Goal: Task Accomplishment & Management: Find specific page/section

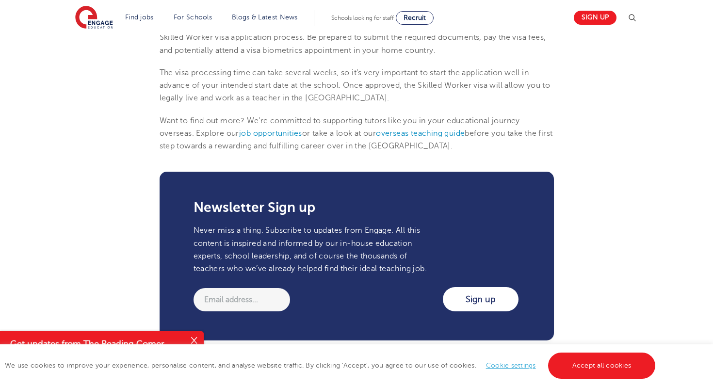
scroll to position [1134, 0]
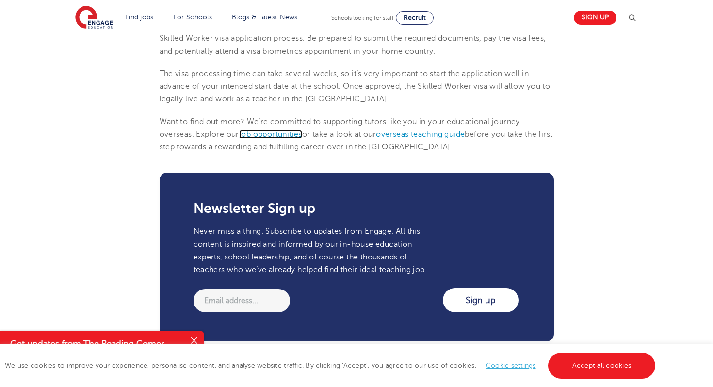
click at [270, 135] on span "job opportunities" at bounding box center [270, 134] width 63 height 9
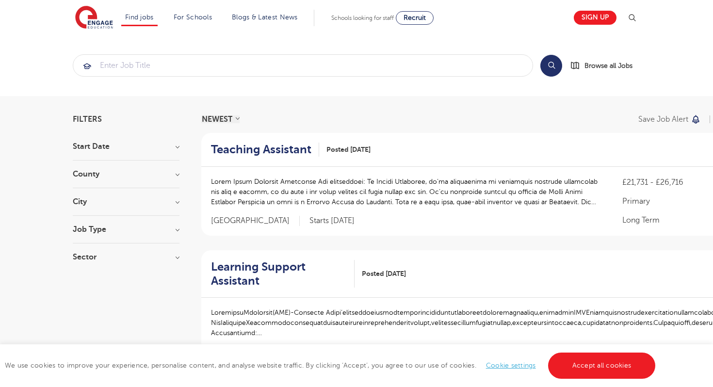
click at [103, 160] on div "Start Date September 166 January 2 Show more" at bounding box center [126, 152] width 107 height 18
click at [98, 172] on h3 "County" at bounding box center [126, 174] width 107 height 8
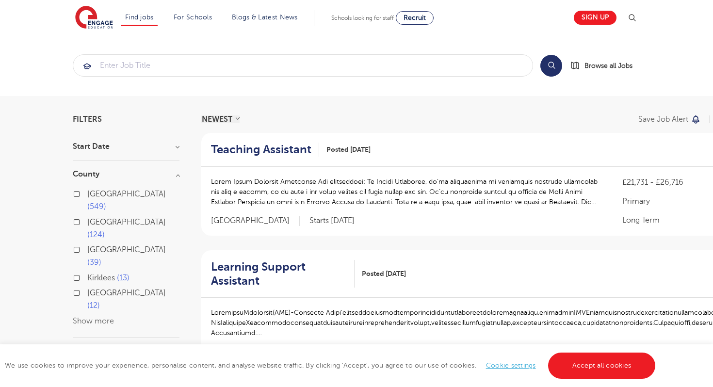
click at [87, 196] on label "London 549" at bounding box center [133, 201] width 92 height 26
click at [87, 196] on input "London 549" at bounding box center [90, 193] width 6 height 6
checkbox input "true"
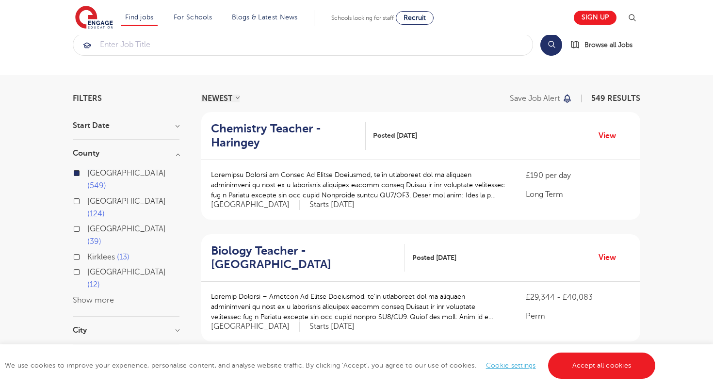
scroll to position [28, 0]
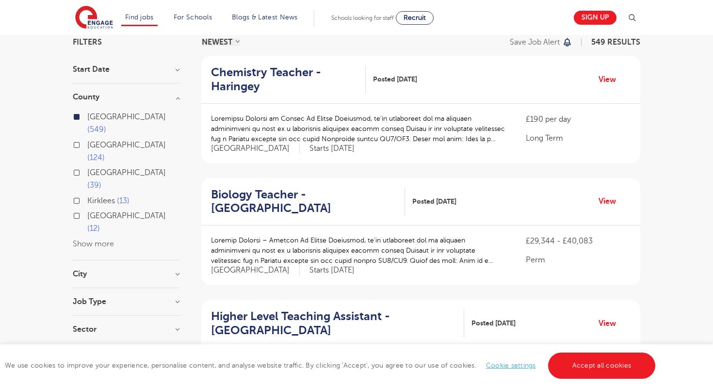
scroll to position [77, 0]
click at [74, 298] on div "Job Type" at bounding box center [126, 307] width 107 height 18
click at [101, 298] on div "Job Type" at bounding box center [126, 307] width 107 height 18
click at [151, 246] on section "Start Date County London 549 Hertfordshire 124 Leeds 39 Kirklees 13 East Sussex…" at bounding box center [126, 204] width 107 height 277
click at [175, 298] on h3 "Job Type" at bounding box center [126, 302] width 107 height 8
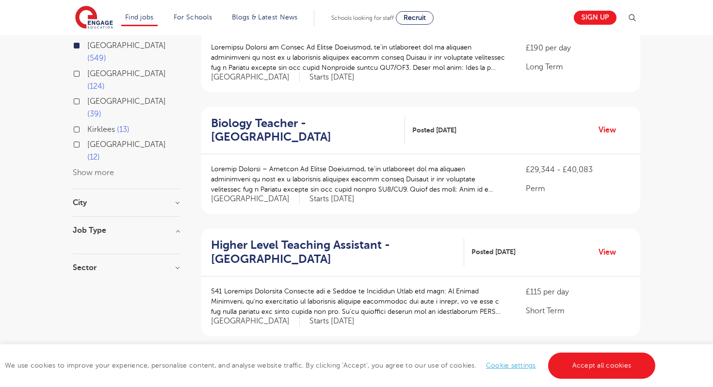
scroll to position [148, 0]
click at [173, 264] on h3 "Sector" at bounding box center [126, 268] width 107 height 8
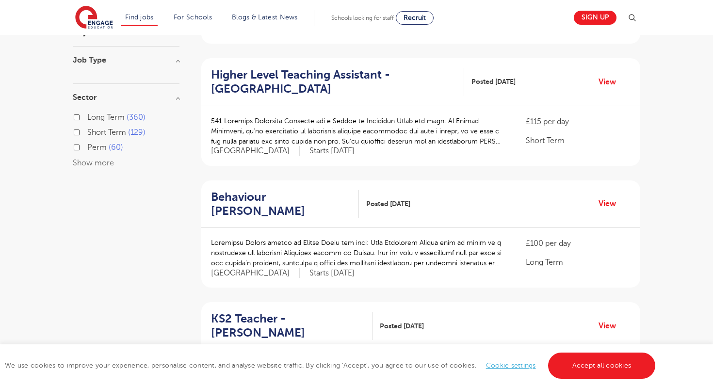
scroll to position [322, 0]
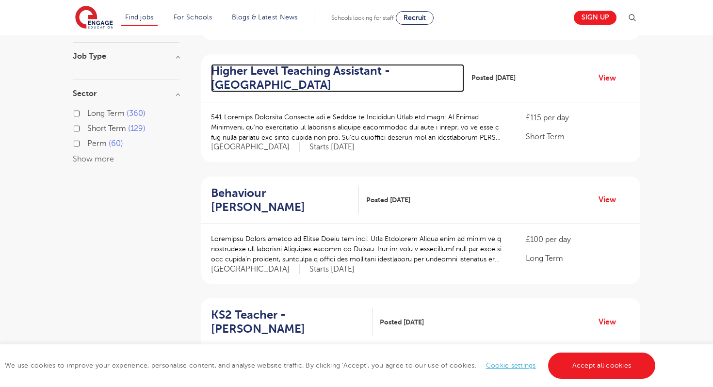
click at [245, 76] on h2 "Higher Level Teaching Assistant - Elmbridge" at bounding box center [333, 78] width 245 height 28
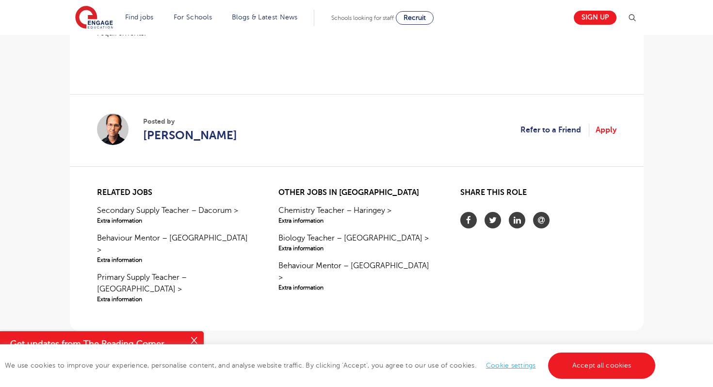
scroll to position [813, 0]
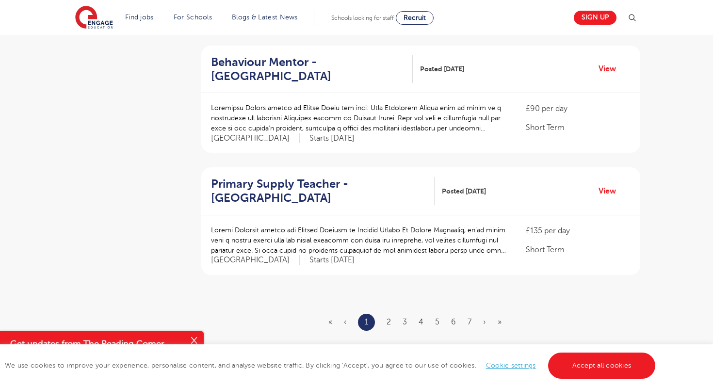
scroll to position [1071, 0]
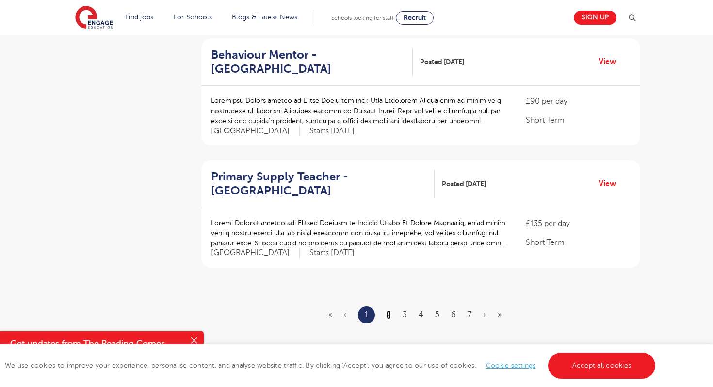
click at [388, 310] on link "2" at bounding box center [388, 314] width 4 height 9
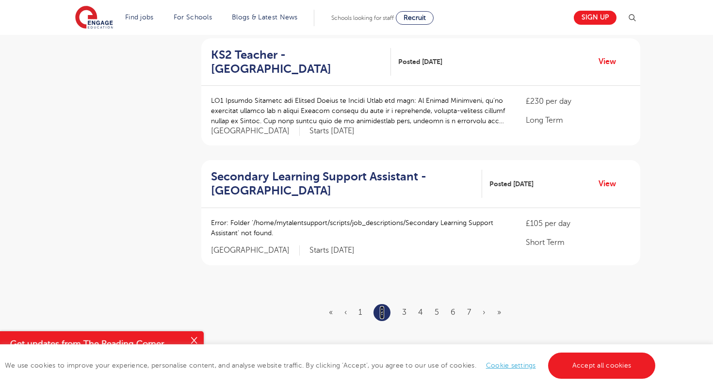
scroll to position [0, 0]
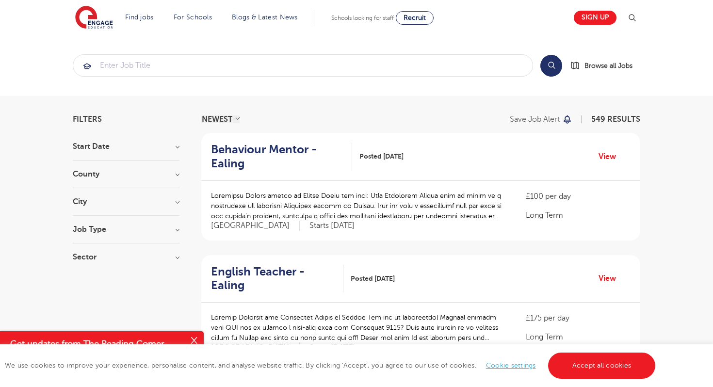
scroll to position [9, 0]
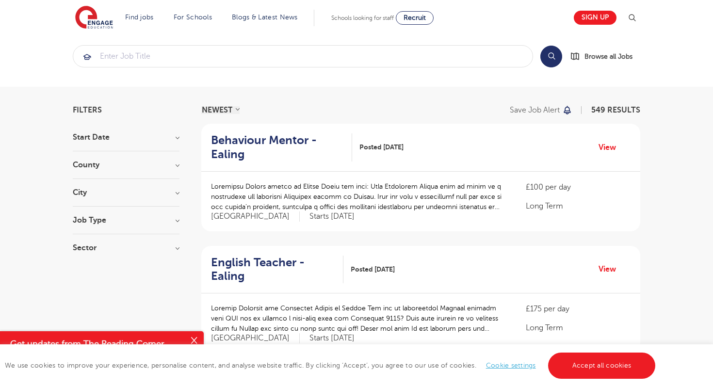
click at [159, 218] on h3 "Job Type" at bounding box center [126, 220] width 107 height 8
click at [169, 158] on section "Start Date County London 549 Hertfordshire 124 Leeds 39 Kirklees 13 East Sussex…" at bounding box center [126, 197] width 107 height 128
click at [171, 164] on h3 "County" at bounding box center [126, 165] width 107 height 8
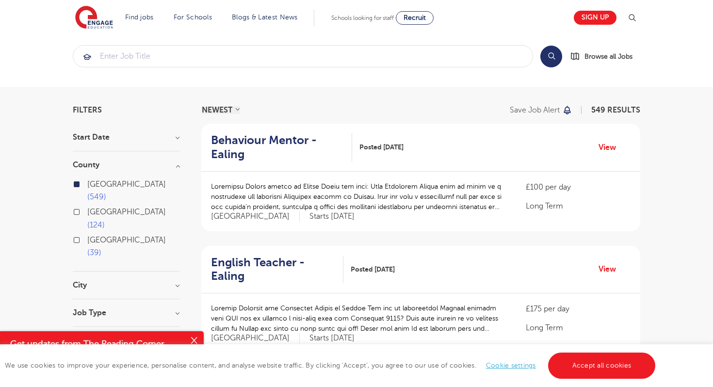
click at [171, 164] on h3 "County" at bounding box center [126, 165] width 107 height 8
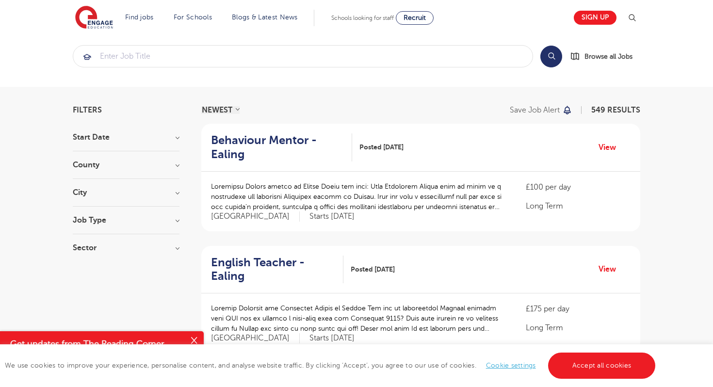
click at [179, 251] on h3 "Sector" at bounding box center [126, 248] width 107 height 8
click at [178, 251] on h3 "Sector" at bounding box center [126, 248] width 107 height 8
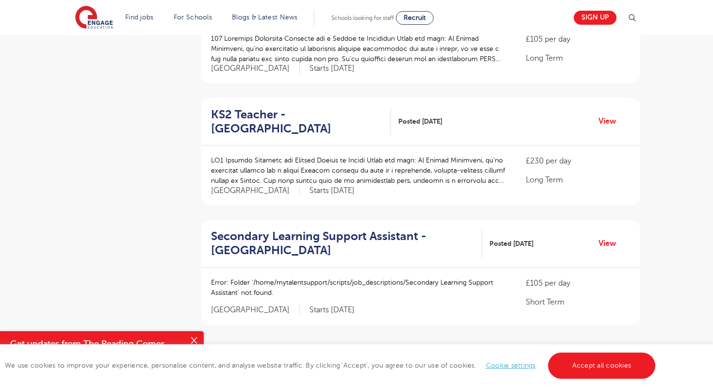
scroll to position [1235, 0]
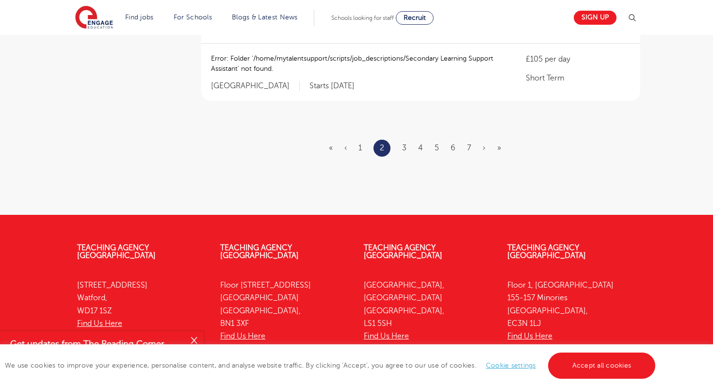
click at [127, 8] on section "Find jobs All vacancies We have one of the UK's largest database. and with hund…" at bounding box center [321, 17] width 493 height 35
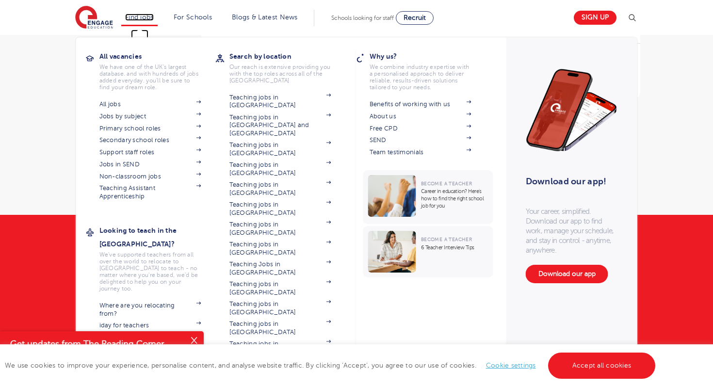
click at [133, 15] on link "Find jobs" at bounding box center [139, 17] width 29 height 7
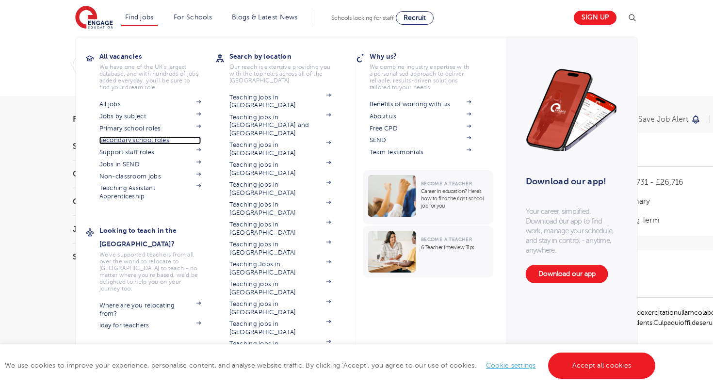
click at [121, 141] on link "Secondary school roles" at bounding box center [150, 140] width 102 height 8
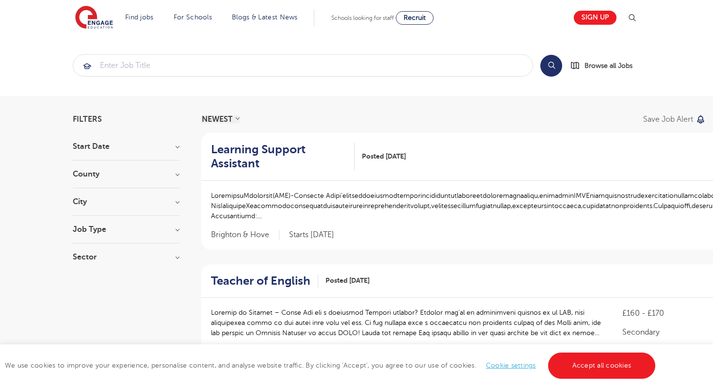
click at [125, 139] on section "Filters Start Date September 60 January 2 Show more County Leeds 16 Bradford 7 …" at bounding box center [126, 192] width 107 height 155
click at [115, 172] on h3 "County" at bounding box center [126, 174] width 107 height 8
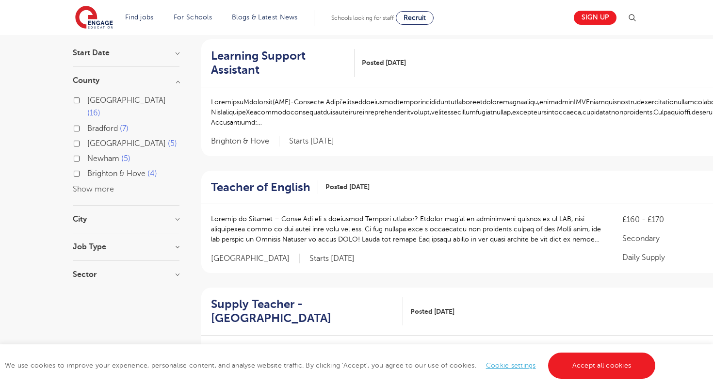
click at [107, 185] on button "Show more" at bounding box center [93, 189] width 41 height 9
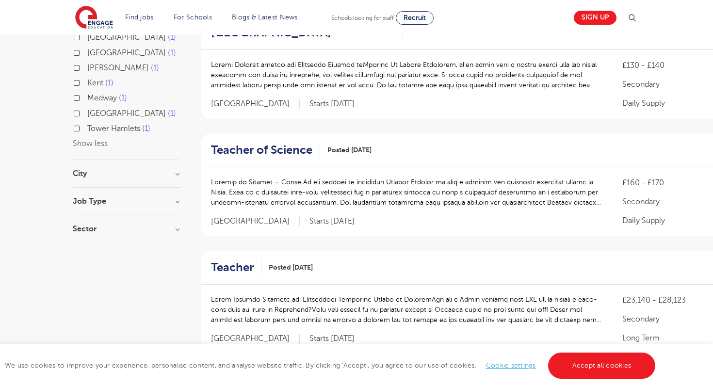
scroll to position [378, 0]
click at [76, 171] on h3 "City" at bounding box center [126, 175] width 107 height 8
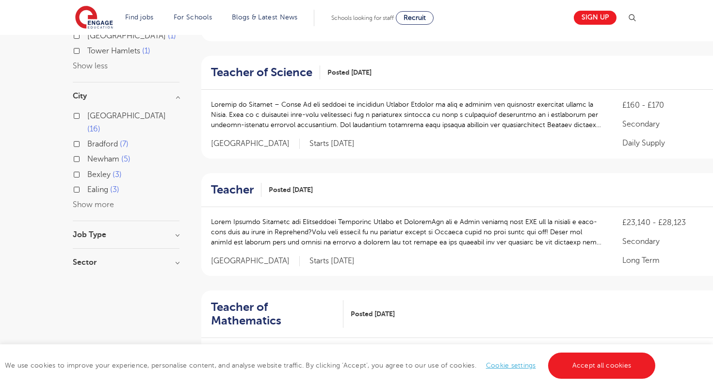
scroll to position [450, 0]
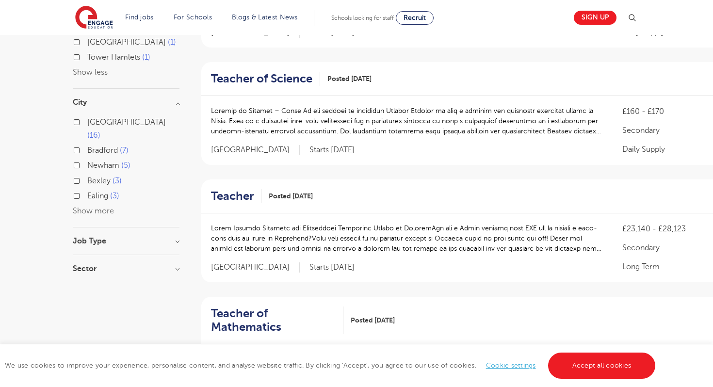
click at [98, 237] on h3 "Job Type" at bounding box center [126, 241] width 107 height 8
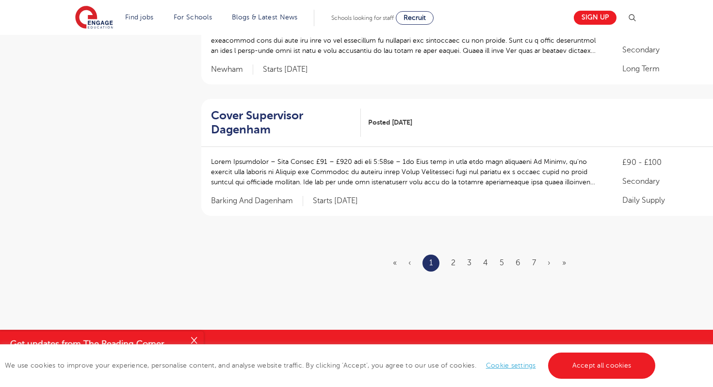
scroll to position [1159, 0]
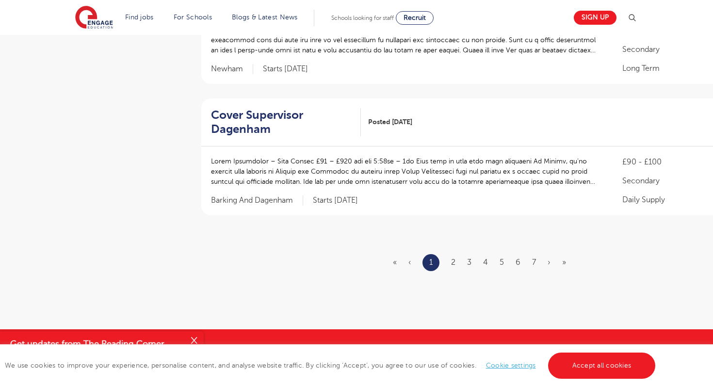
click at [456, 254] on ul "« ‹ 1 2 3 4 5 6 7 › »" at bounding box center [485, 262] width 185 height 17
click at [452, 258] on link "2" at bounding box center [453, 262] width 4 height 9
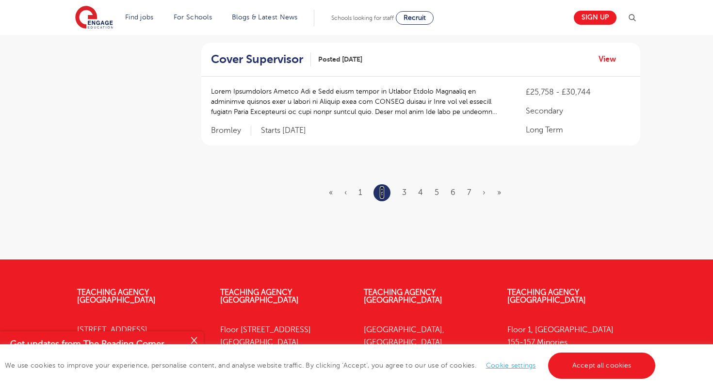
scroll to position [0, 0]
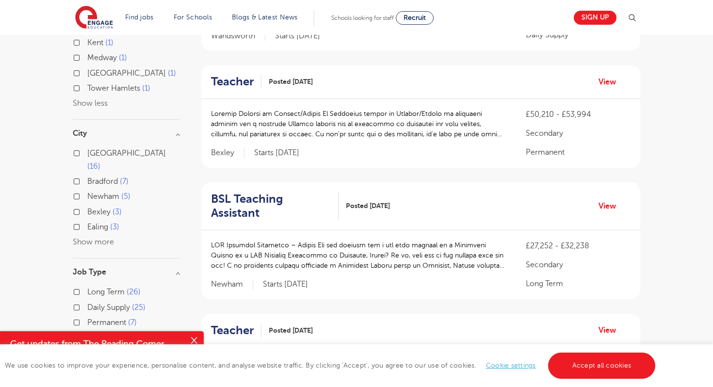
scroll to position [420, 0]
click at [256, 80] on link "Teacher" at bounding box center [236, 81] width 50 height 14
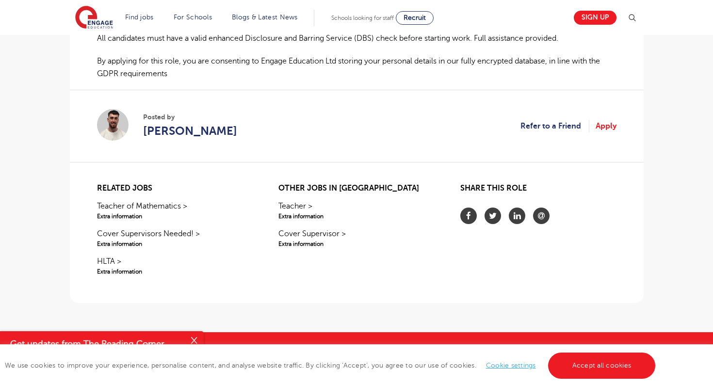
scroll to position [701, 0]
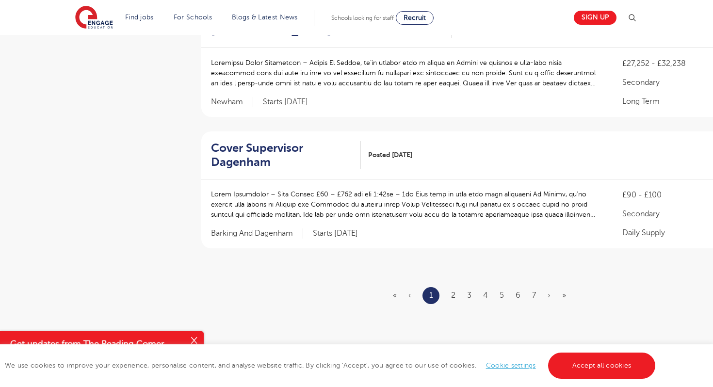
scroll to position [1128, 0]
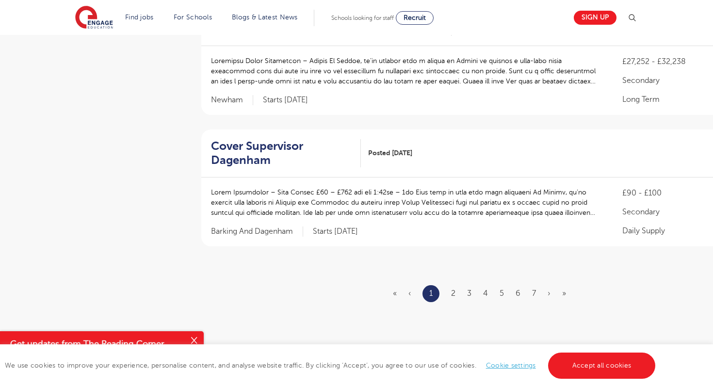
click at [466, 285] on ul "« ‹ 1 2 3 4 5 6 7 › »" at bounding box center [485, 293] width 185 height 17
click at [467, 289] on link "3" at bounding box center [469, 293] width 4 height 9
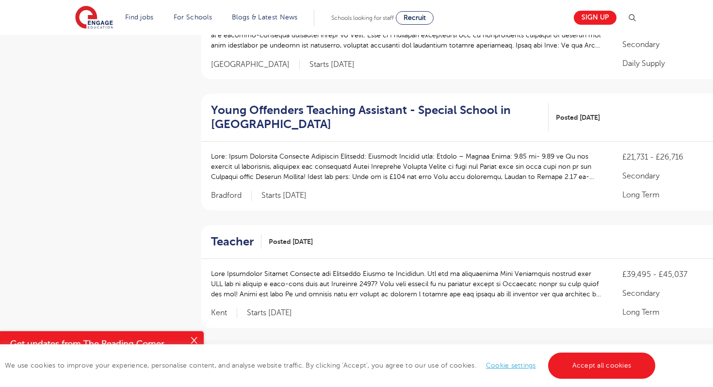
scroll to position [940, 0]
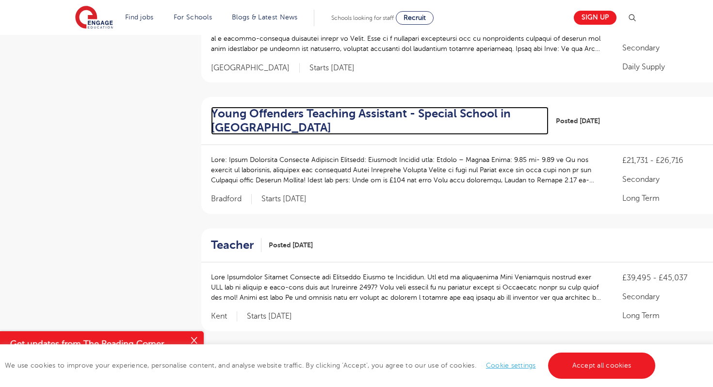
click at [289, 117] on h2 "Young Offenders Teaching Assistant - Special School in Bradford" at bounding box center [376, 121] width 330 height 28
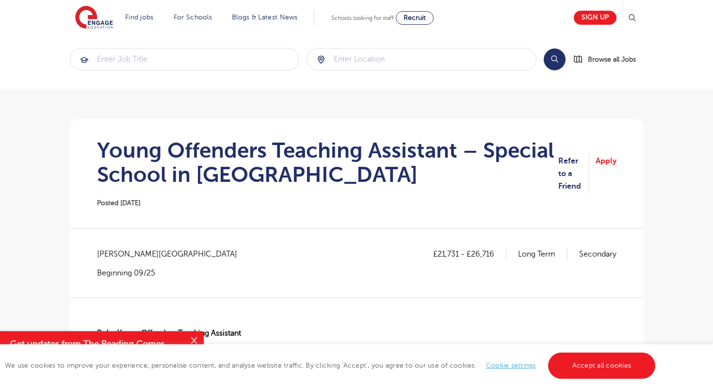
scroll to position [7, 0]
